Goal: Information Seeking & Learning: Learn about a topic

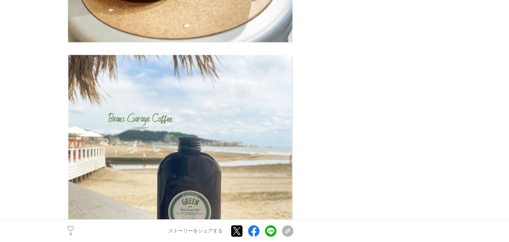
scroll to position [2305, 0]
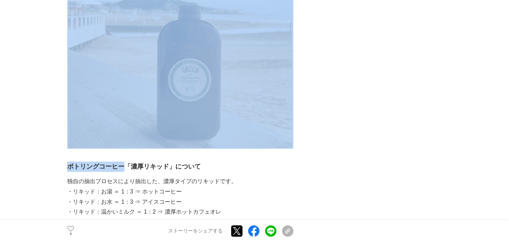
drag, startPoint x: 123, startPoint y: 135, endPoint x: 55, endPoint y: 135, distance: 67.9
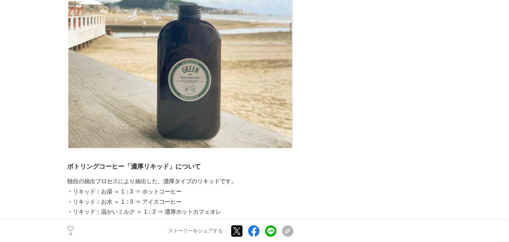
click at [123, 176] on p "独自の抽出プロセスにより抽出した、濃厚タイプのリキッドです。" at bounding box center [180, 181] width 226 height 10
drag, startPoint x: 123, startPoint y: 136, endPoint x: 67, endPoint y: 137, distance: 56.2
click at [67, 161] on h3 "ボトリングコーヒー「濃厚リキッド」について" at bounding box center [180, 166] width 226 height 10
copy strong "ボトリングコーヒー"
click at [166, 163] on strong "ボトリングコーヒー「濃厚リキッド」について" at bounding box center [134, 166] width 134 height 7
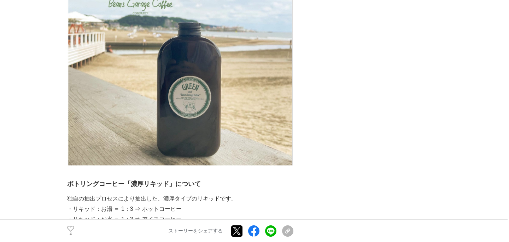
scroll to position [2275, 0]
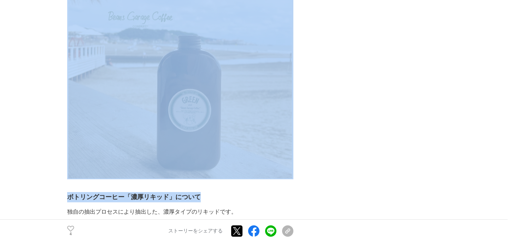
drag, startPoint x: 206, startPoint y: 163, endPoint x: 62, endPoint y: 164, distance: 143.6
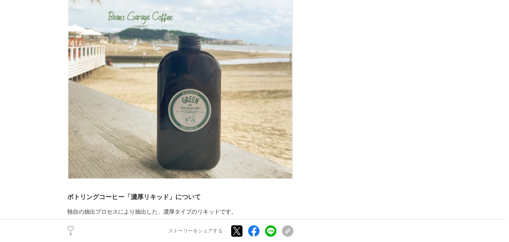
click at [79, 193] on strong "ボトリングコーヒー「濃厚リキッド」について" at bounding box center [134, 196] width 134 height 7
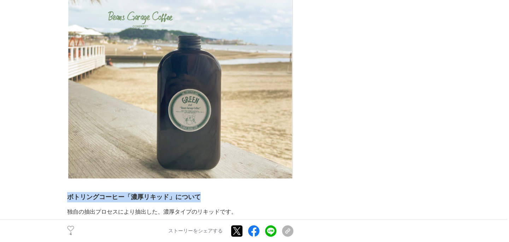
drag, startPoint x: 69, startPoint y: 165, endPoint x: 210, endPoint y: 165, distance: 140.4
click at [210, 192] on h3 "ボトリングコーヒー「濃厚リキッド」について" at bounding box center [180, 197] width 226 height 10
copy strong "ボトリングコーヒー「濃厚リキッド」について"
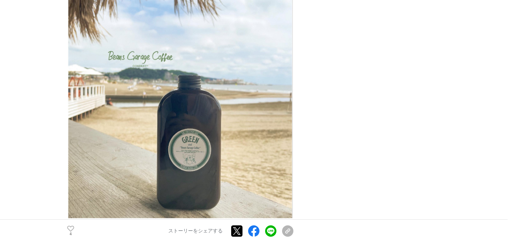
scroll to position [2193, 0]
